Goal: Information Seeking & Learning: Learn about a topic

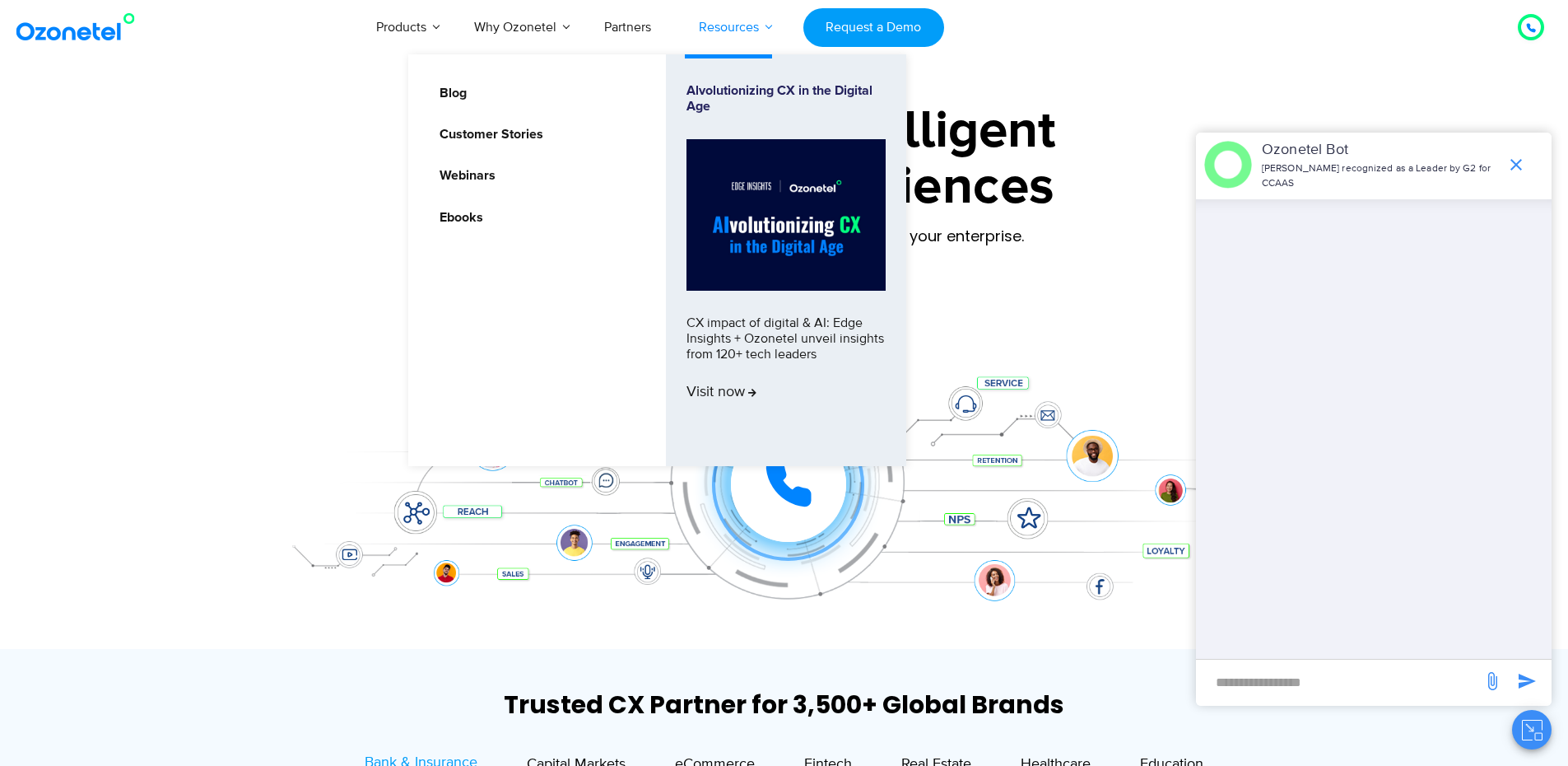
click at [729, 25] on link "Resources" at bounding box center [728, 27] width 108 height 55
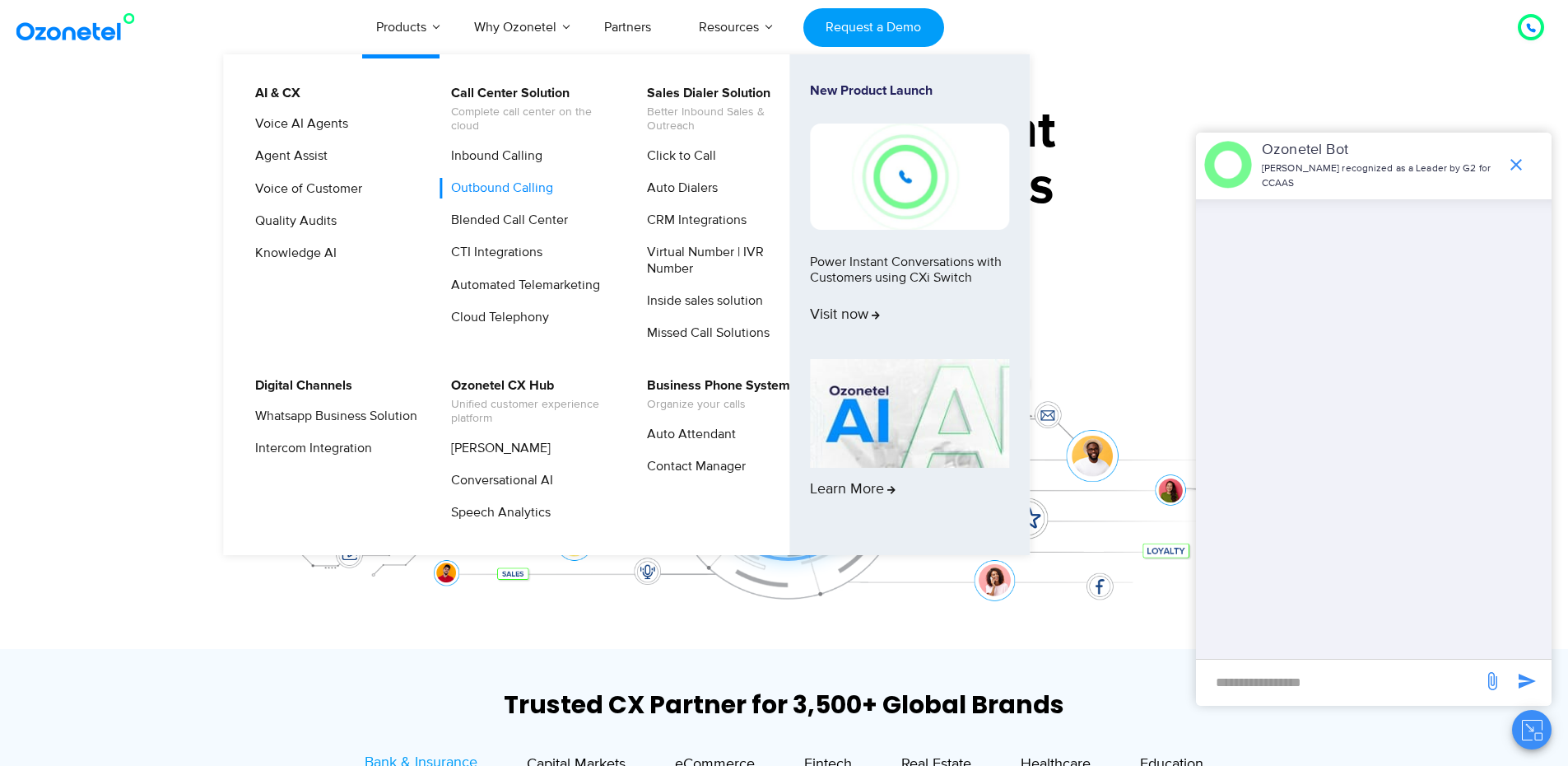
click at [486, 183] on link "Outbound Calling" at bounding box center [498, 188] width 115 height 21
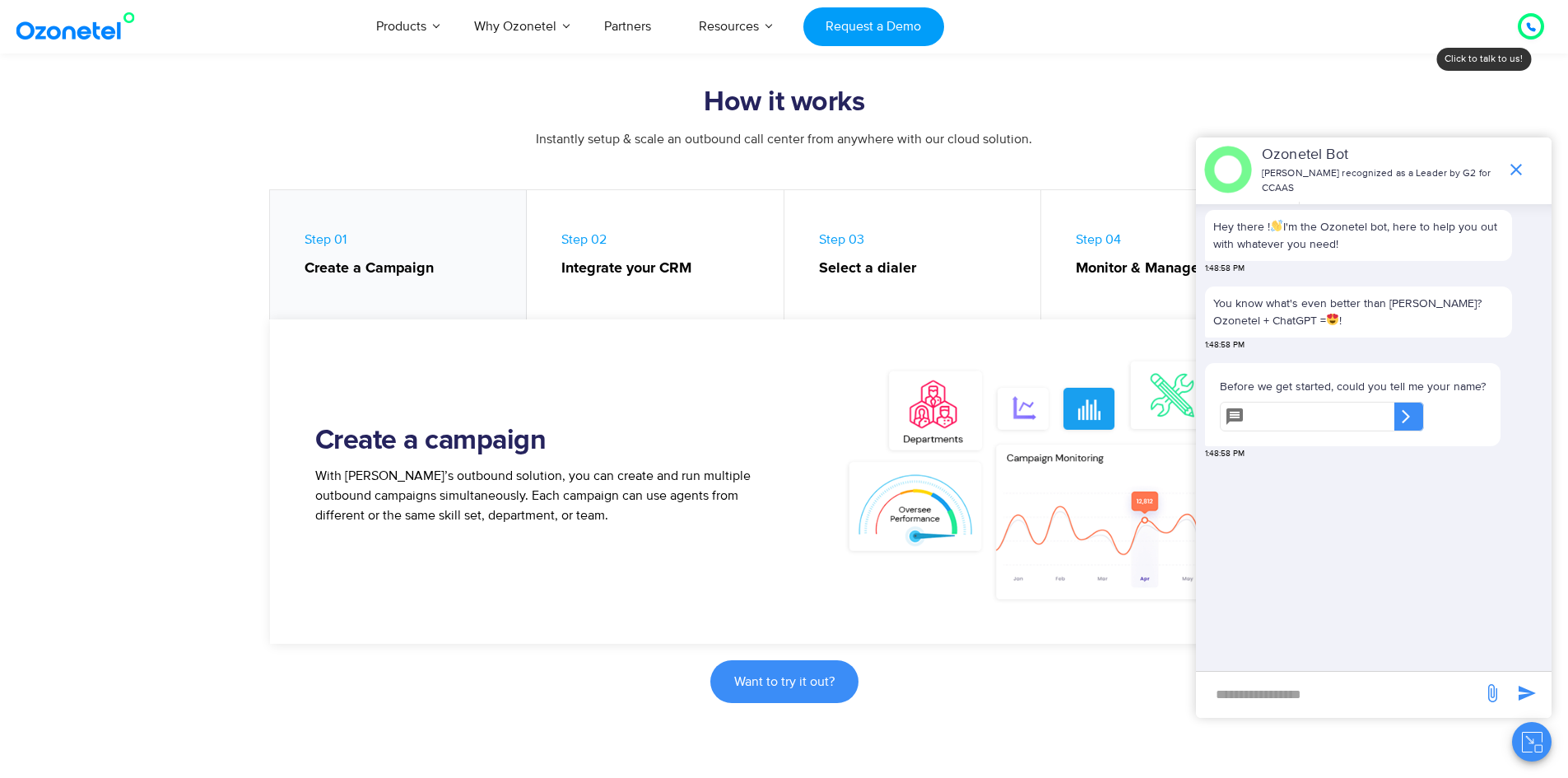
scroll to position [658, 0]
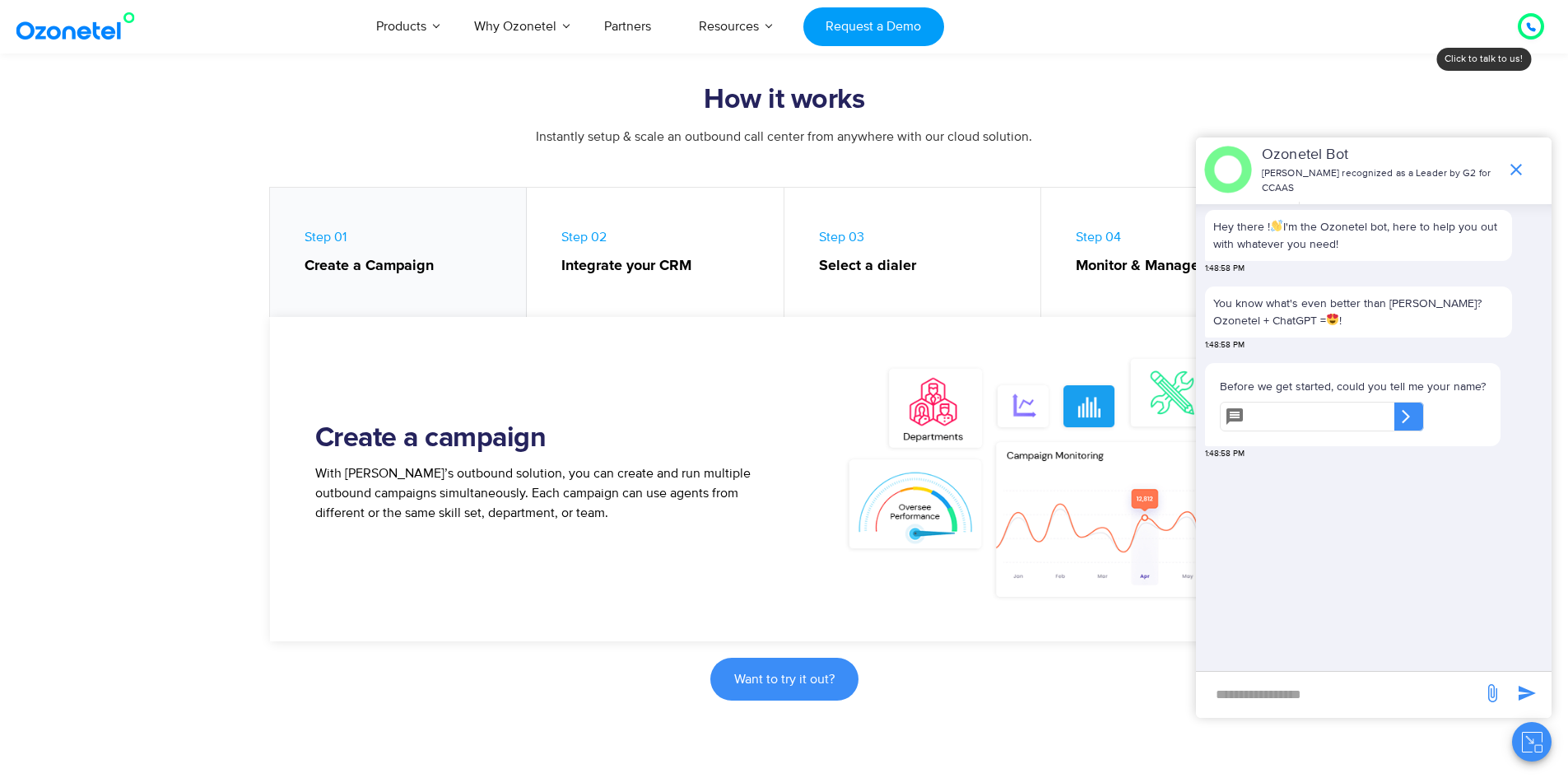
click at [620, 256] on strong "Integrate your CRM" at bounding box center [663, 266] width 206 height 23
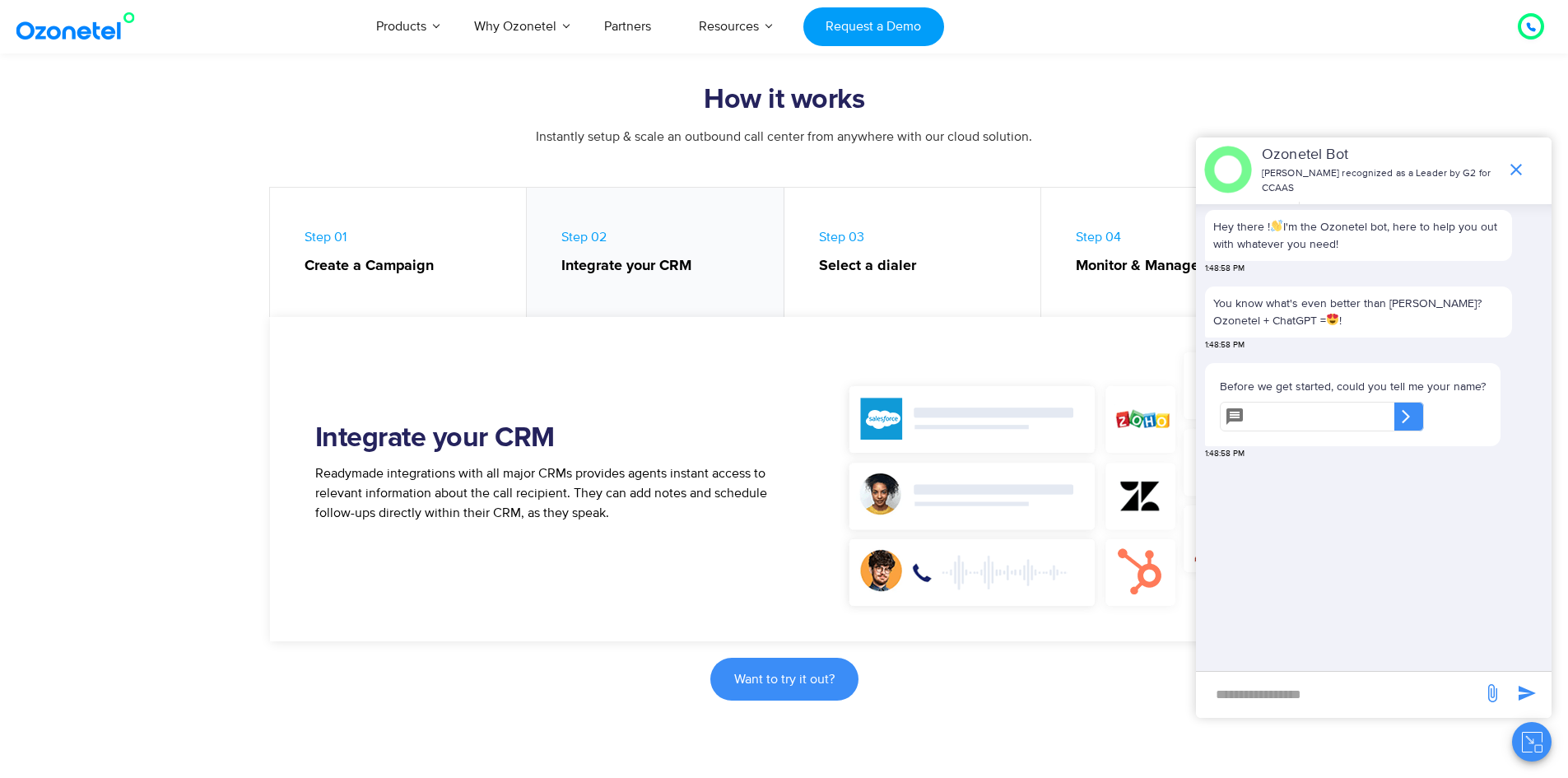
click at [562, 466] on span "Readymade integrations with all major CRMs provides agents instant access to re…" at bounding box center [540, 493] width 452 height 56
